Goal: Download file/media

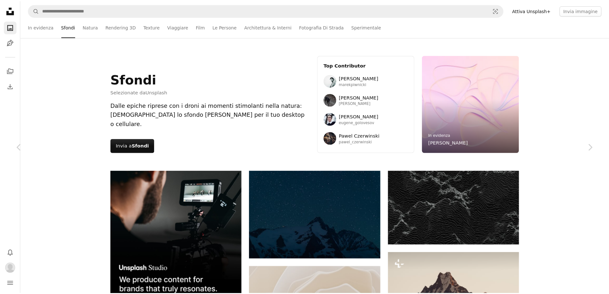
scroll to position [5053, 0]
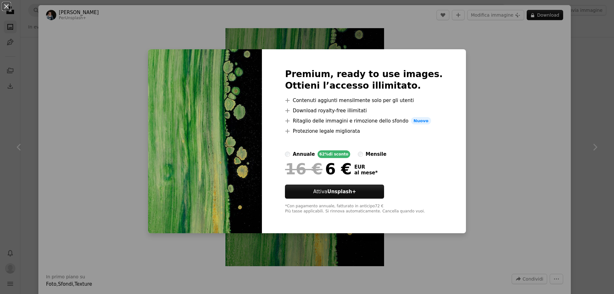
click at [554, 28] on div "An X shape Premium, ready to use images. Ottieni l’accesso illimitato. A plus s…" at bounding box center [307, 147] width 614 height 294
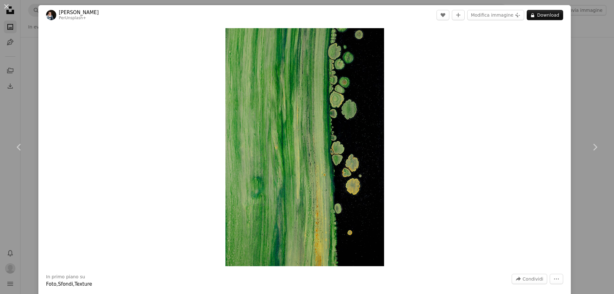
click at [564, 36] on div "Zoom in" at bounding box center [304, 147] width 532 height 244
click at [577, 34] on div "An X shape Chevron left Chevron right [PERSON_NAME] Per Unsplash+ A heart A plu…" at bounding box center [307, 147] width 614 height 294
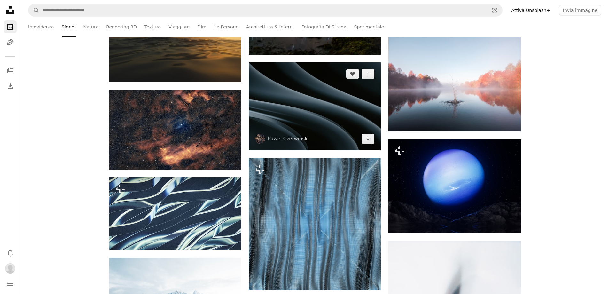
scroll to position [5308, 0]
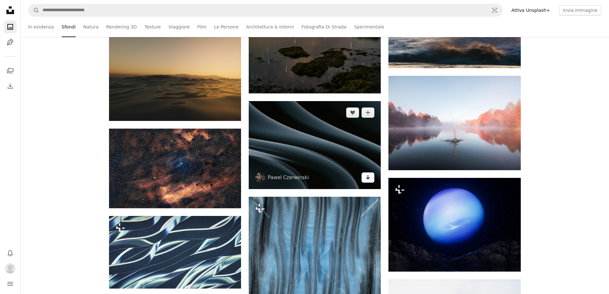
click at [363, 178] on link "Arrow pointing down" at bounding box center [368, 177] width 13 height 10
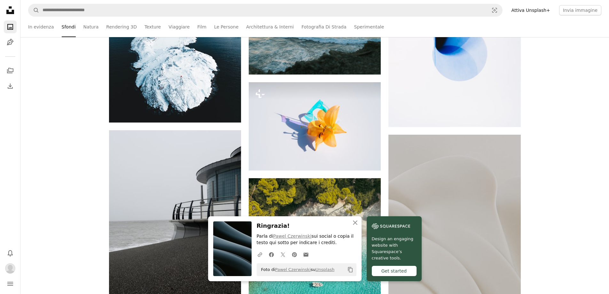
scroll to position [5660, 0]
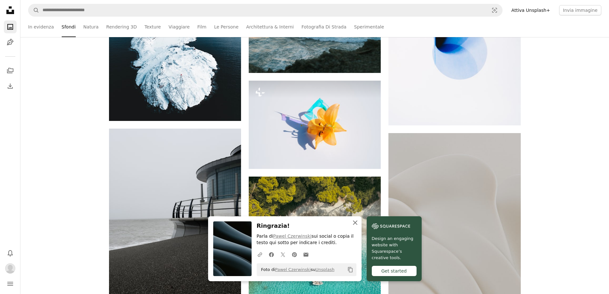
click at [355, 219] on icon "An X shape" at bounding box center [355, 223] width 8 height 8
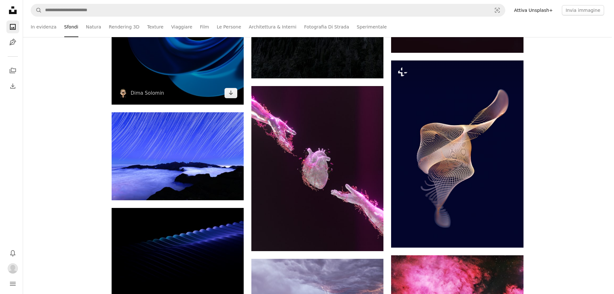
scroll to position [6939, 0]
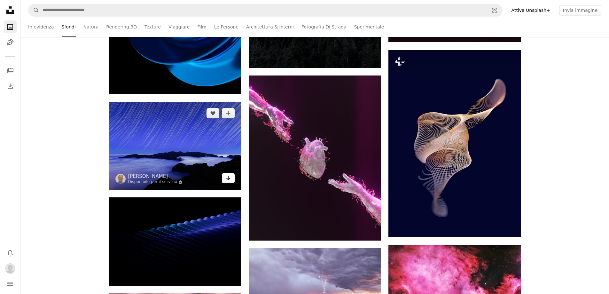
click at [230, 176] on icon "Arrow pointing down" at bounding box center [228, 178] width 5 height 8
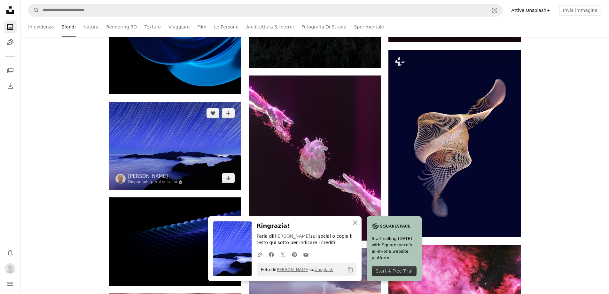
click at [173, 144] on img at bounding box center [175, 146] width 132 height 88
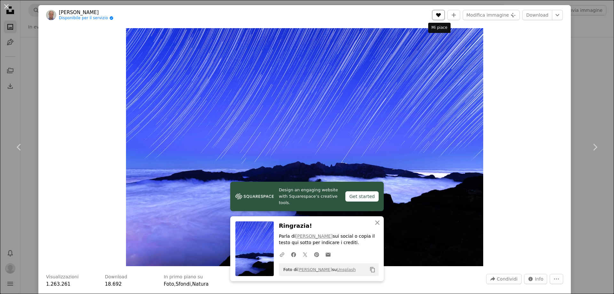
click at [436, 17] on icon "A heart" at bounding box center [438, 14] width 5 height 5
click at [378, 219] on icon "An X shape" at bounding box center [378, 223] width 8 height 8
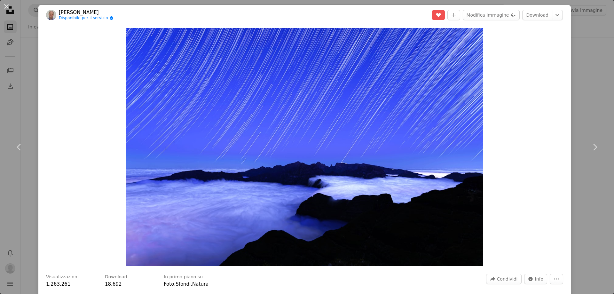
click at [74, 14] on link "[PERSON_NAME]" at bounding box center [86, 12] width 55 height 6
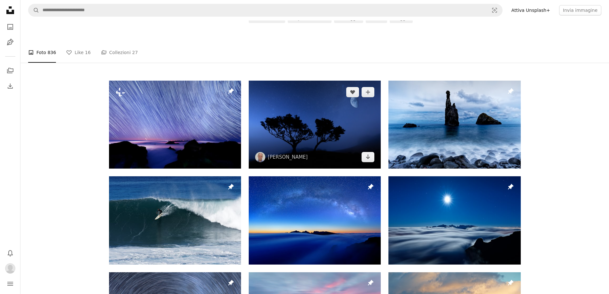
scroll to position [128, 0]
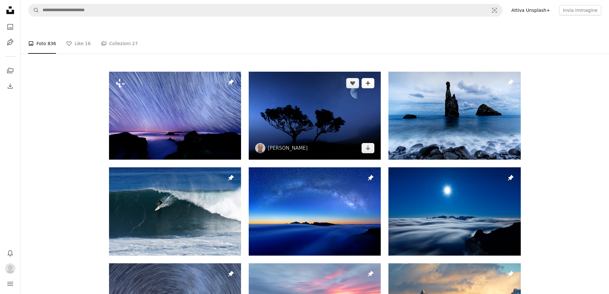
click at [372, 78] on button "A plus sign" at bounding box center [368, 83] width 13 height 10
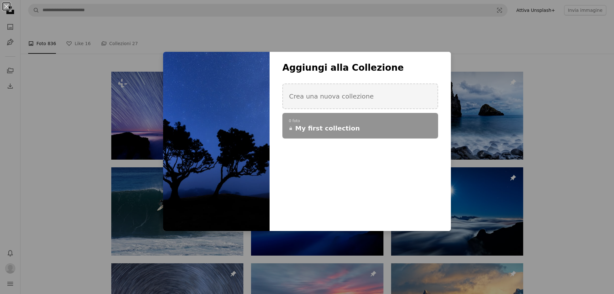
click at [495, 84] on div "An X shape Aggiungi alla Collezione Crea una nuova collezione A checkmark A plu…" at bounding box center [307, 147] width 614 height 294
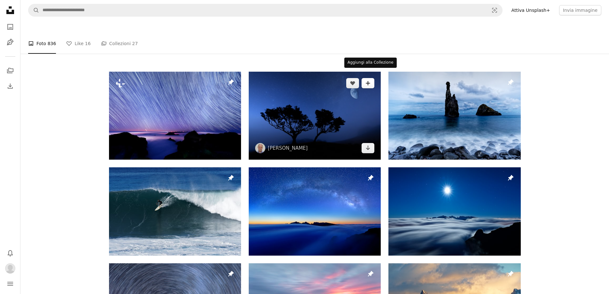
click at [370, 81] on icon "A plus sign" at bounding box center [368, 83] width 5 height 5
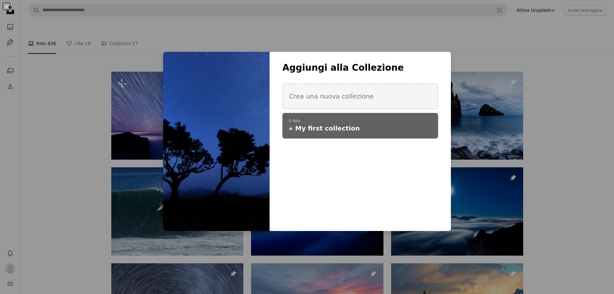
click at [358, 121] on p "0 foto" at bounding box center [360, 121] width 143 height 5
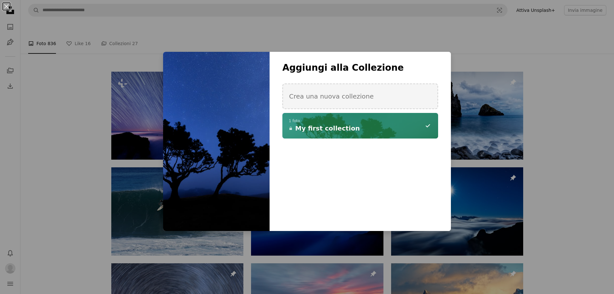
click at [499, 96] on div "An X shape Aggiungi alla Collezione Crea una nuova collezione A checkmark A min…" at bounding box center [307, 147] width 614 height 294
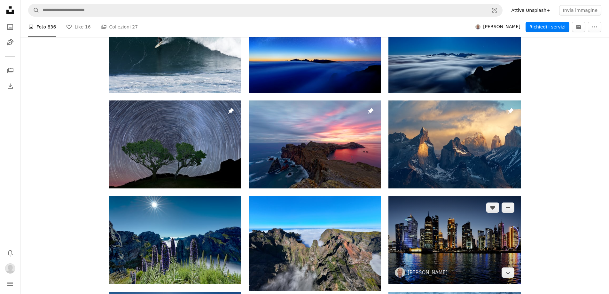
scroll to position [352, 0]
